Goal: Information Seeking & Learning: Learn about a topic

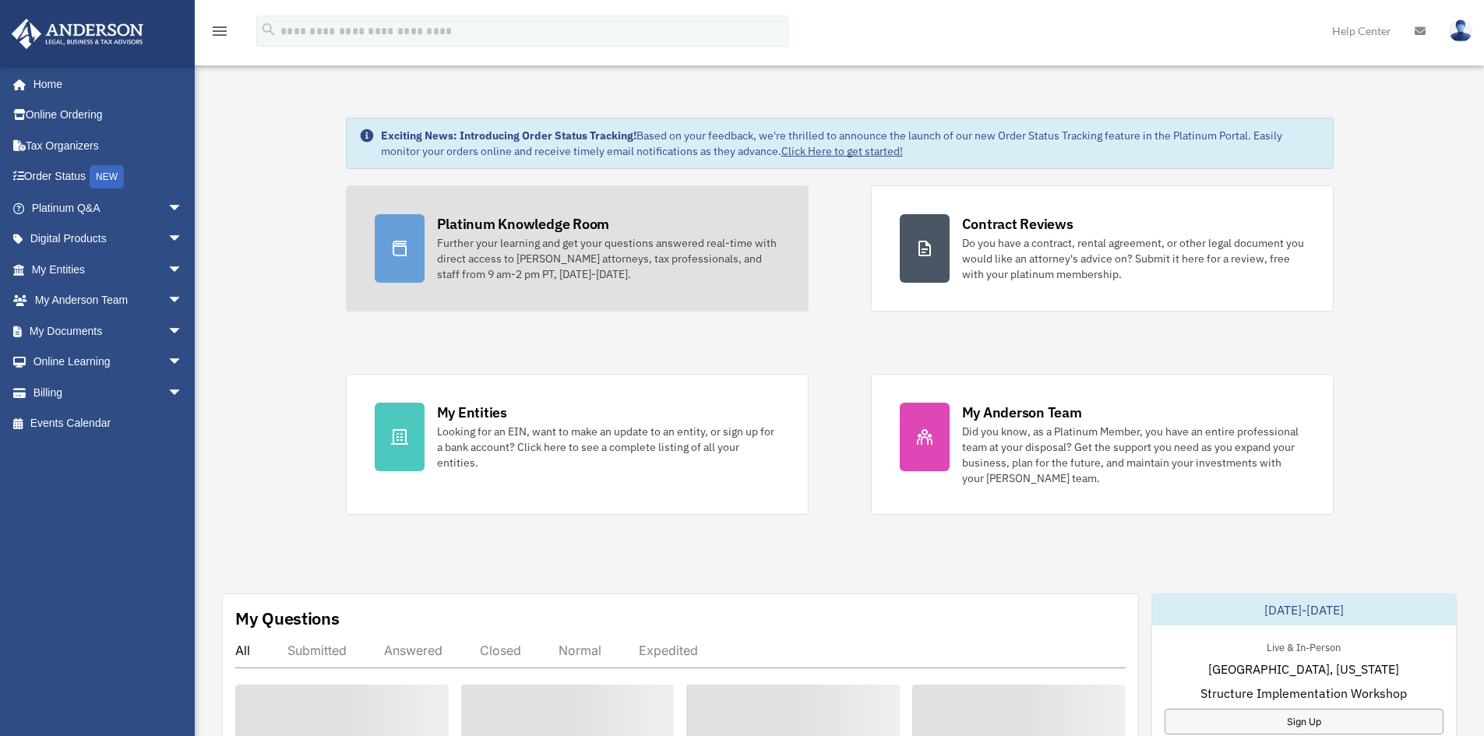
click at [537, 227] on div "Platinum Knowledge Room" at bounding box center [523, 223] width 173 height 19
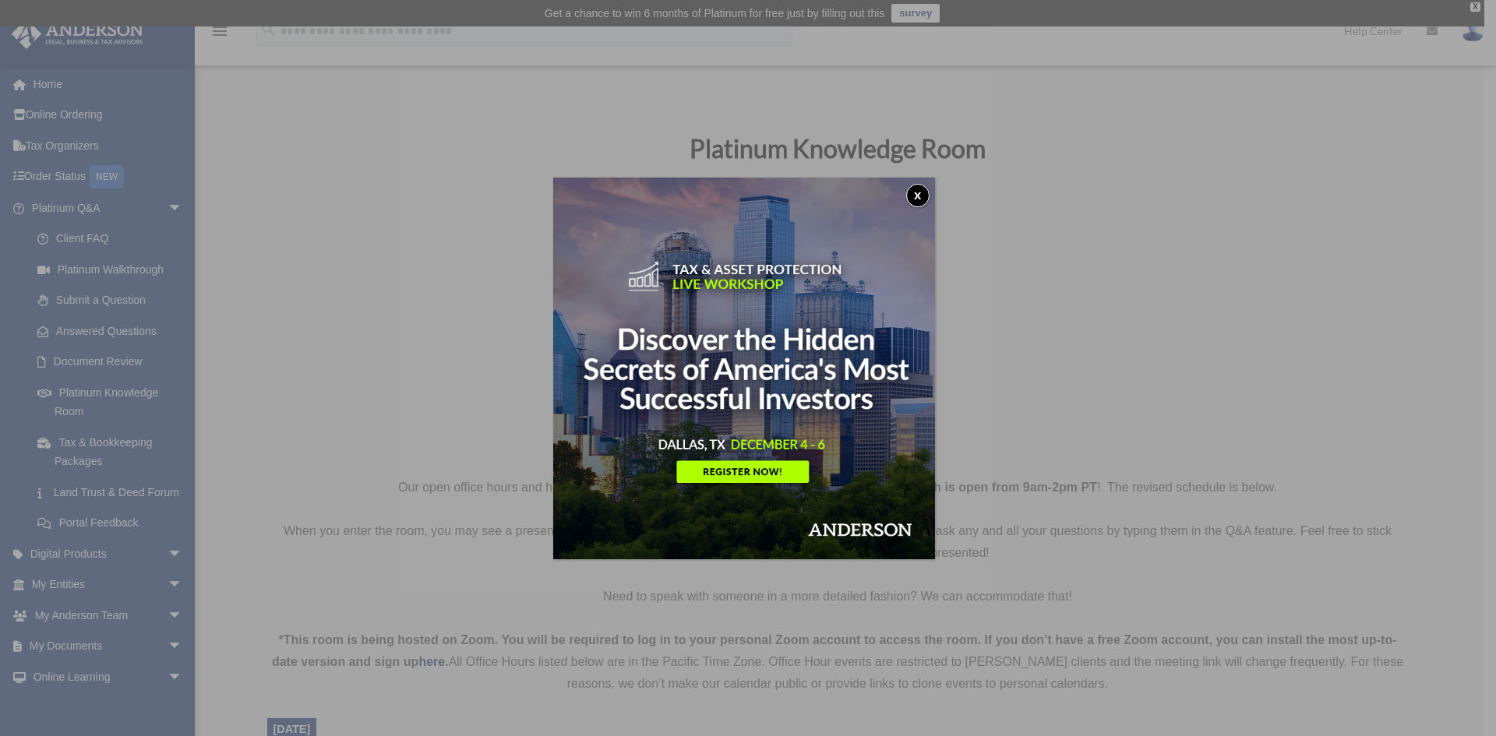
click at [370, 189] on div "x" at bounding box center [748, 368] width 1496 height 736
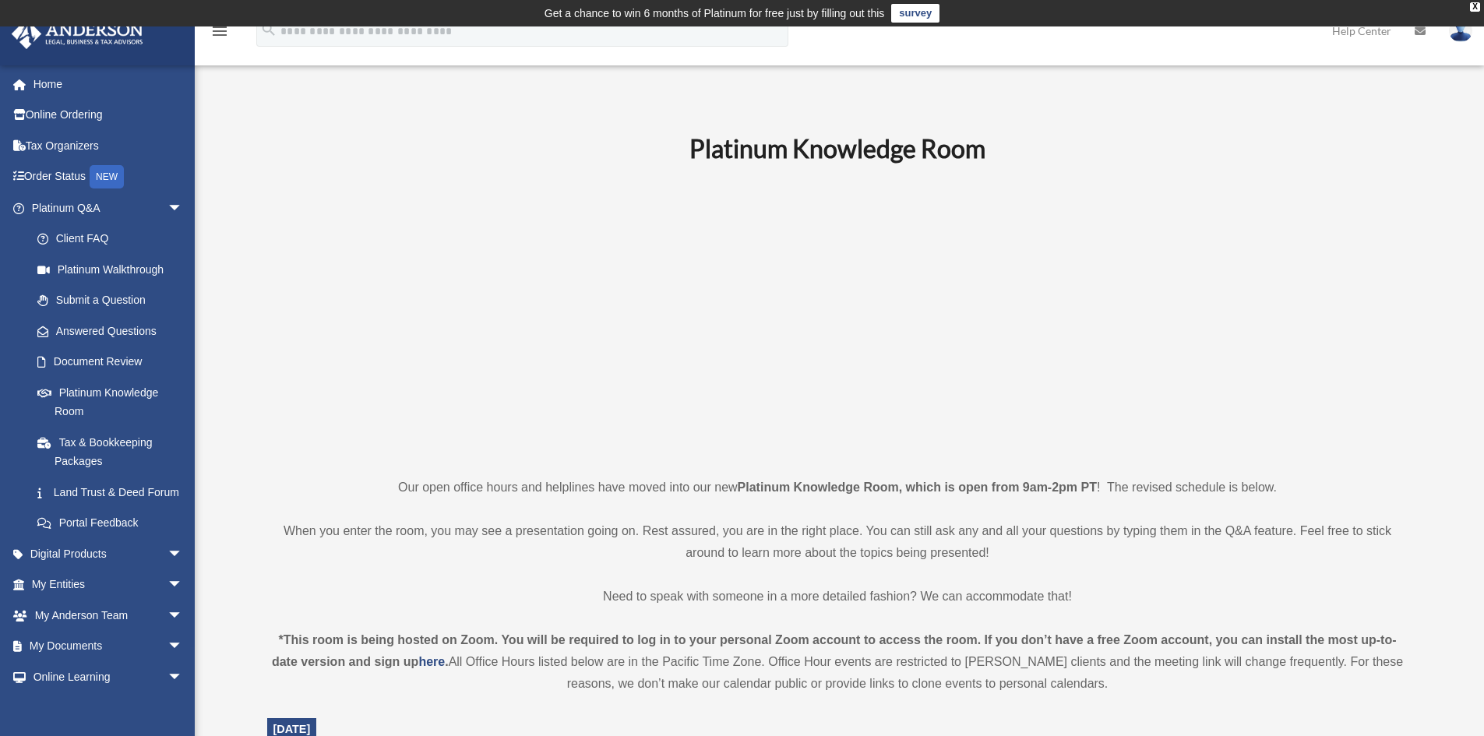
click at [314, 226] on p at bounding box center [837, 320] width 1141 height 270
click at [167, 207] on span "arrow_drop_down" at bounding box center [182, 208] width 31 height 32
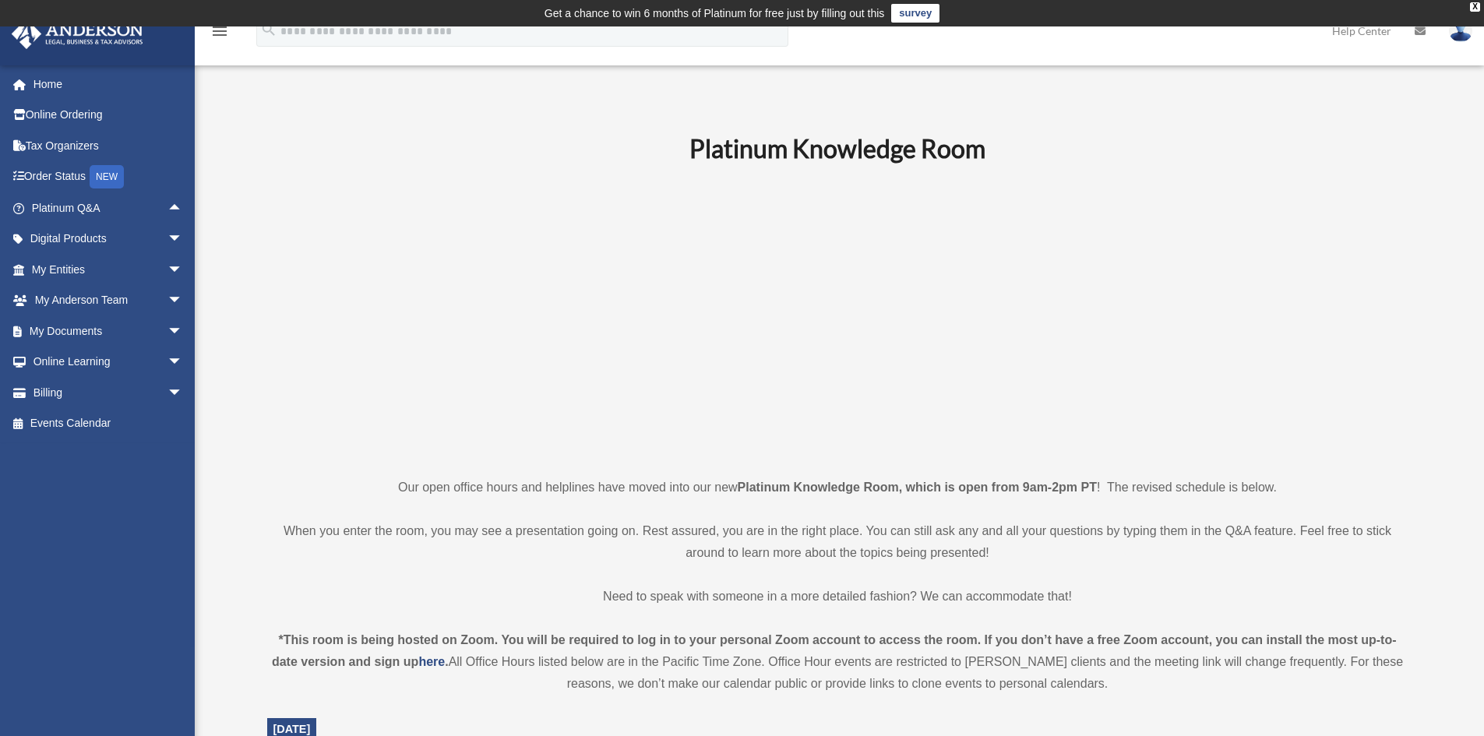
click at [291, 246] on p at bounding box center [837, 320] width 1141 height 270
drag, startPoint x: 340, startPoint y: 212, endPoint x: 340, endPoint y: 167, distance: 45.2
click at [340, 212] on p at bounding box center [837, 320] width 1141 height 270
click at [167, 270] on span "arrow_drop_down" at bounding box center [182, 270] width 31 height 32
